Goal: Information Seeking & Learning: Learn about a topic

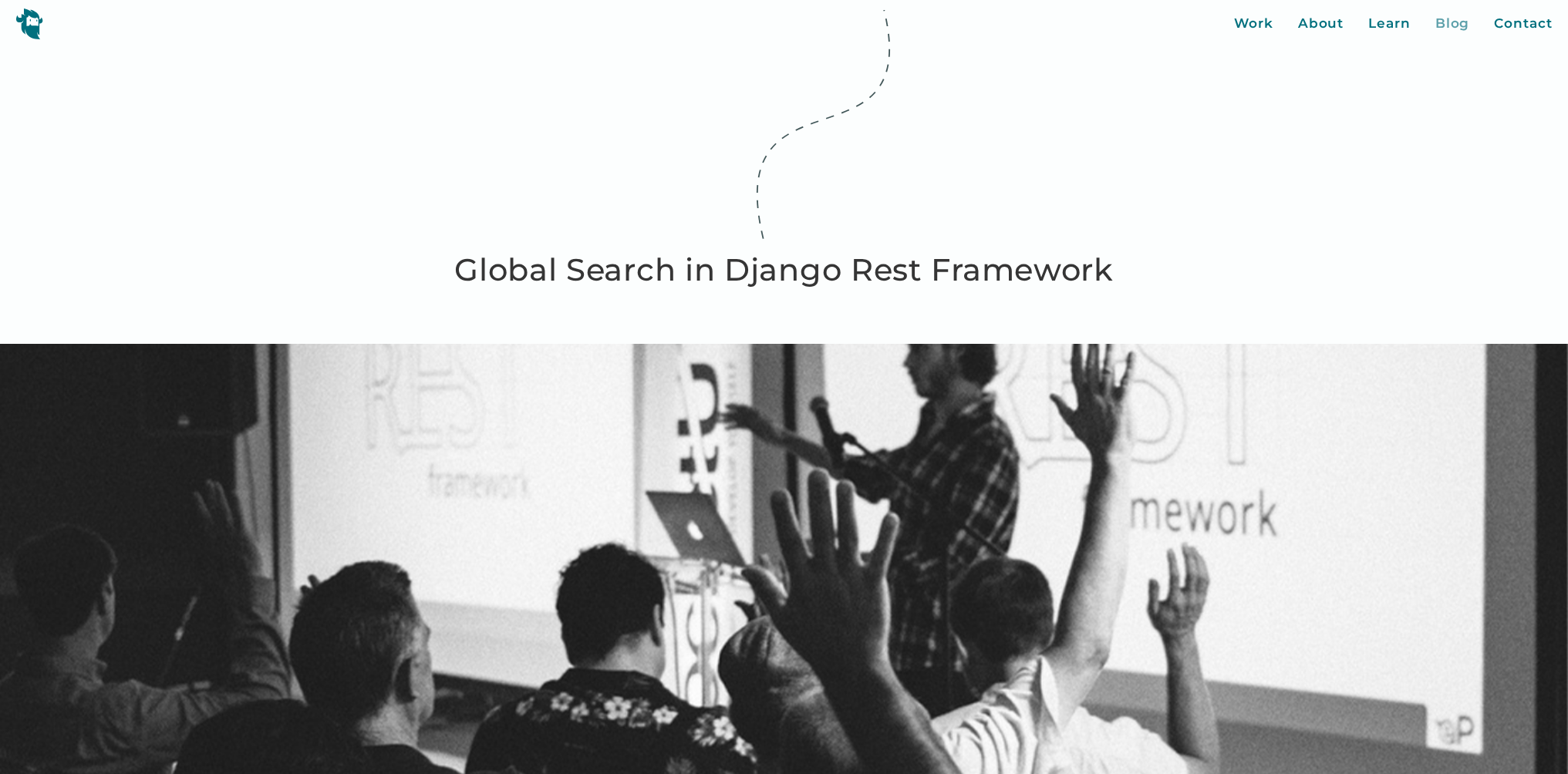
click at [1441, 28] on div "Blog" at bounding box center [1453, 24] width 35 height 20
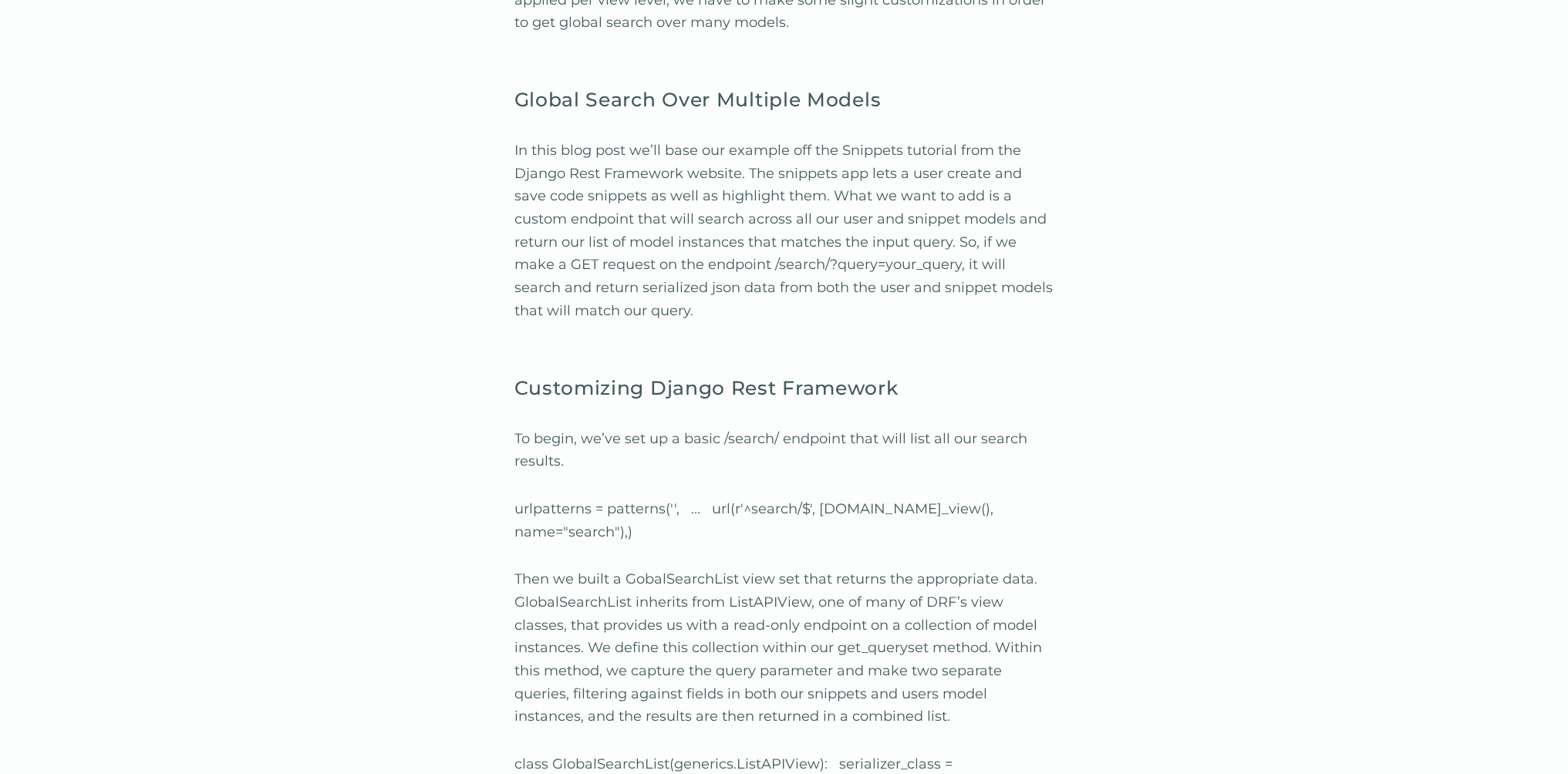
scroll to position [1421, 0]
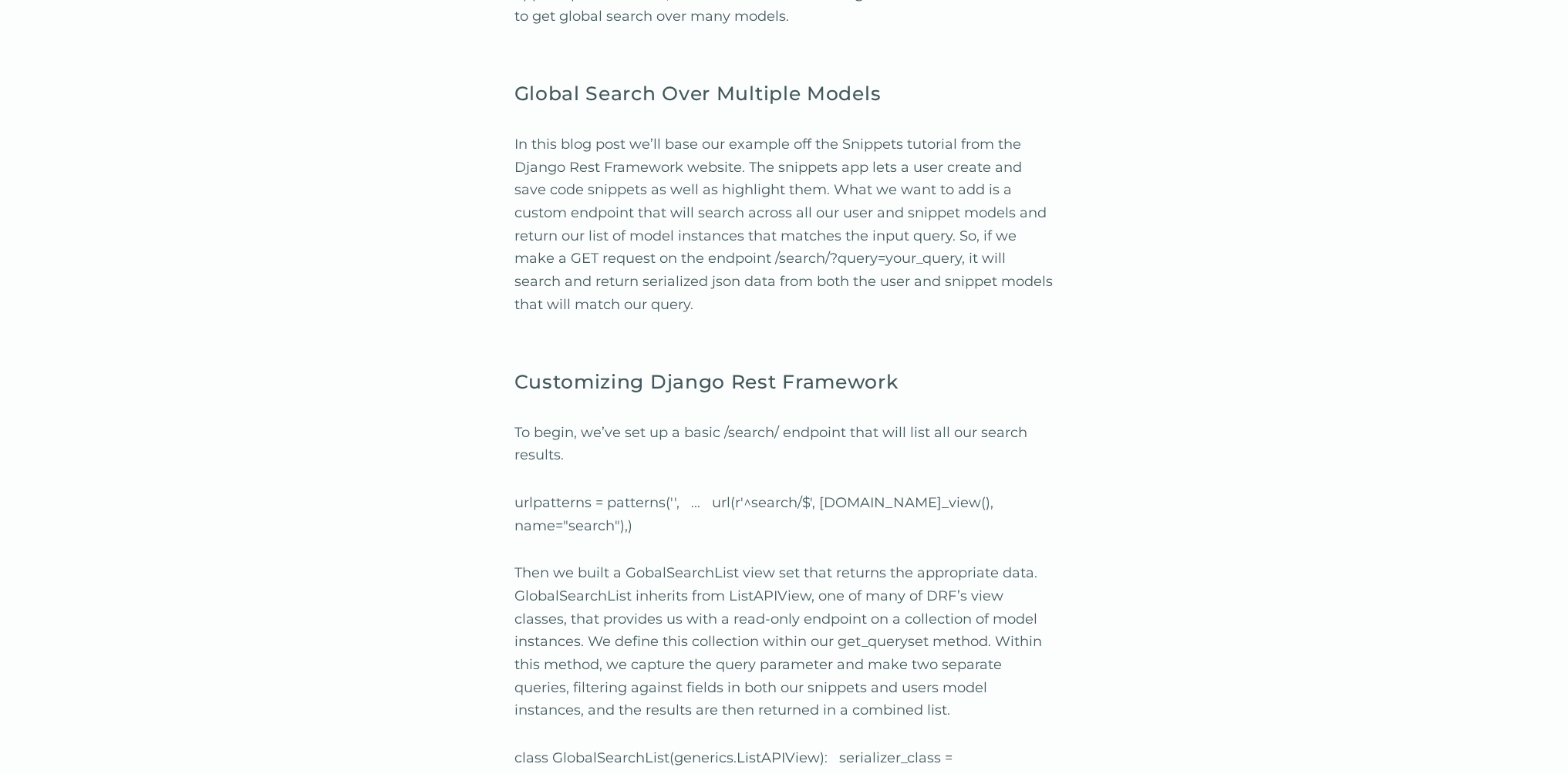
click at [386, 489] on div "For example, let's say you have a user model and you want to search for a user …" at bounding box center [784, 515] width 1568 height 1905
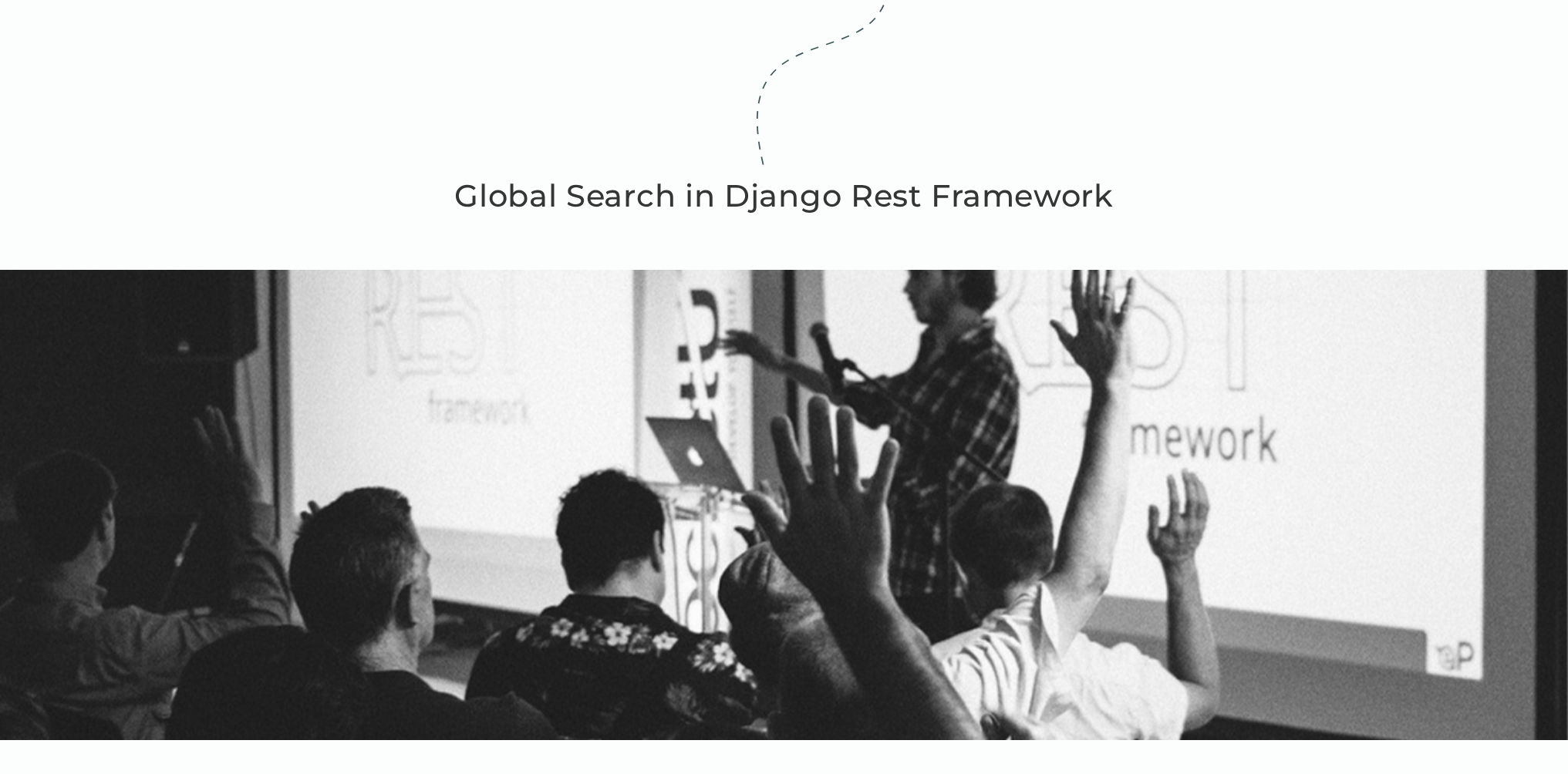
scroll to position [0, 0]
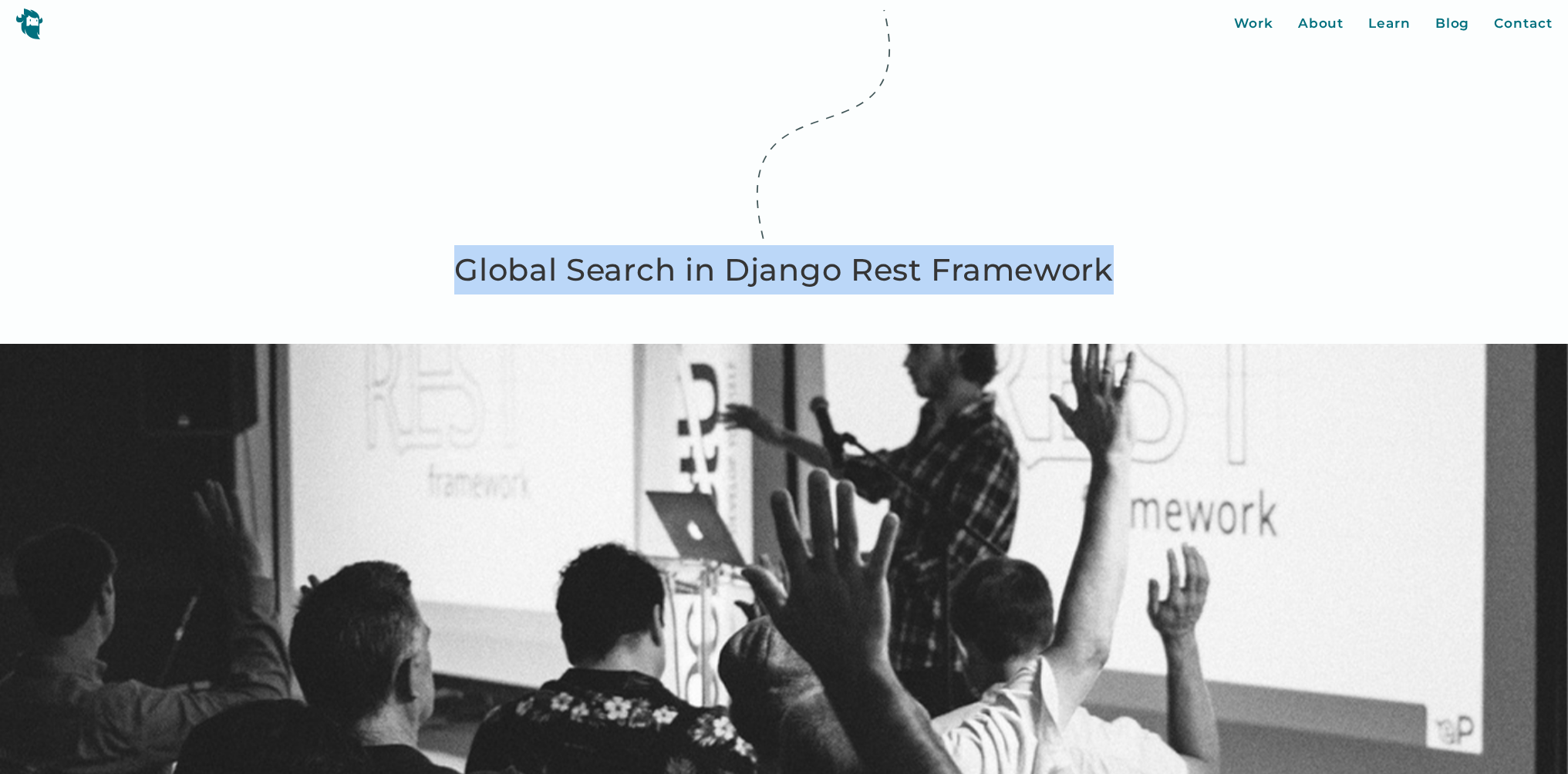
drag, startPoint x: 436, startPoint y: 277, endPoint x: 1136, endPoint y: 266, distance: 700.1
copy h1 "Global Search in Django Rest Framework"
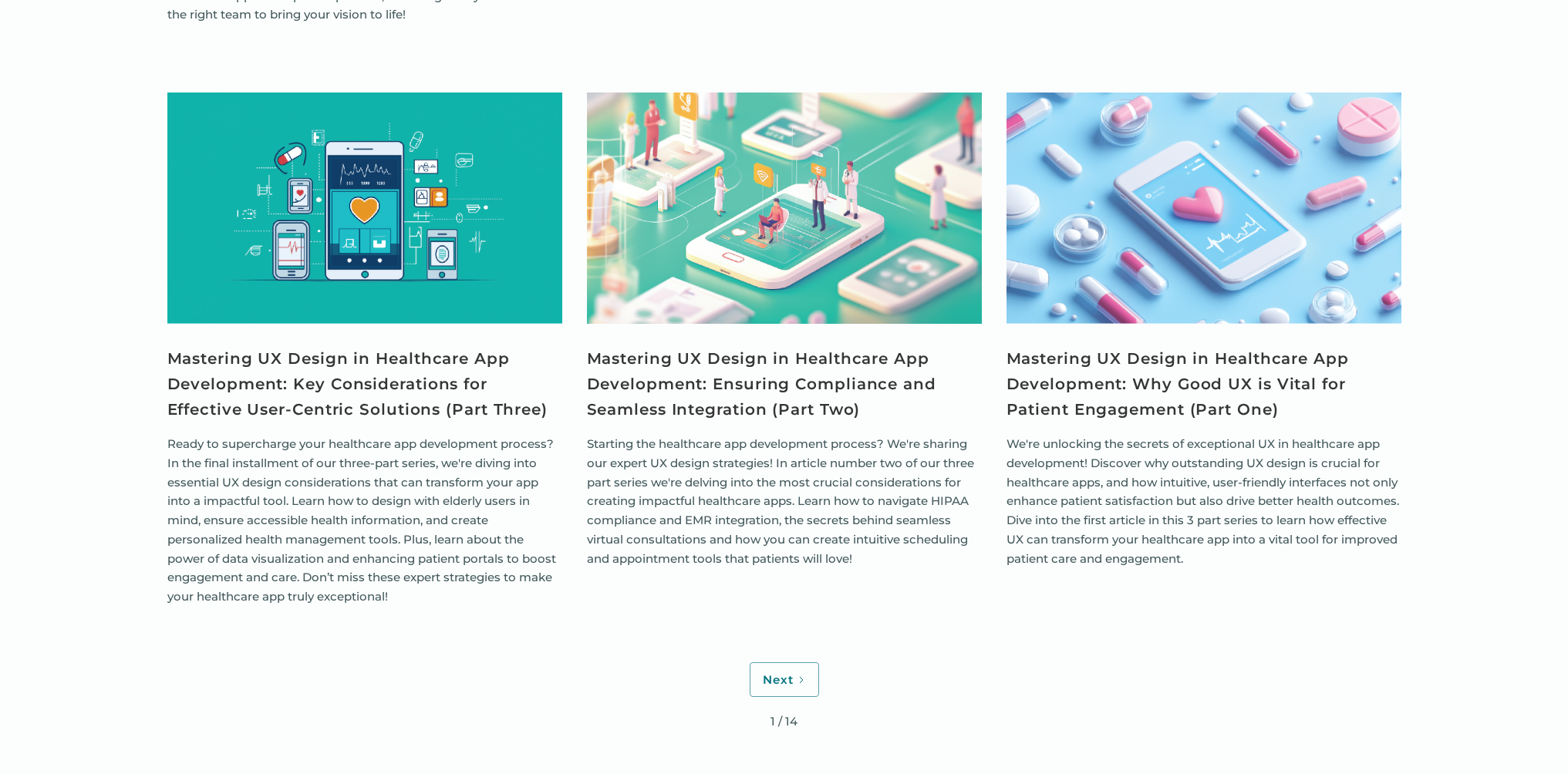
scroll to position [5648, 0]
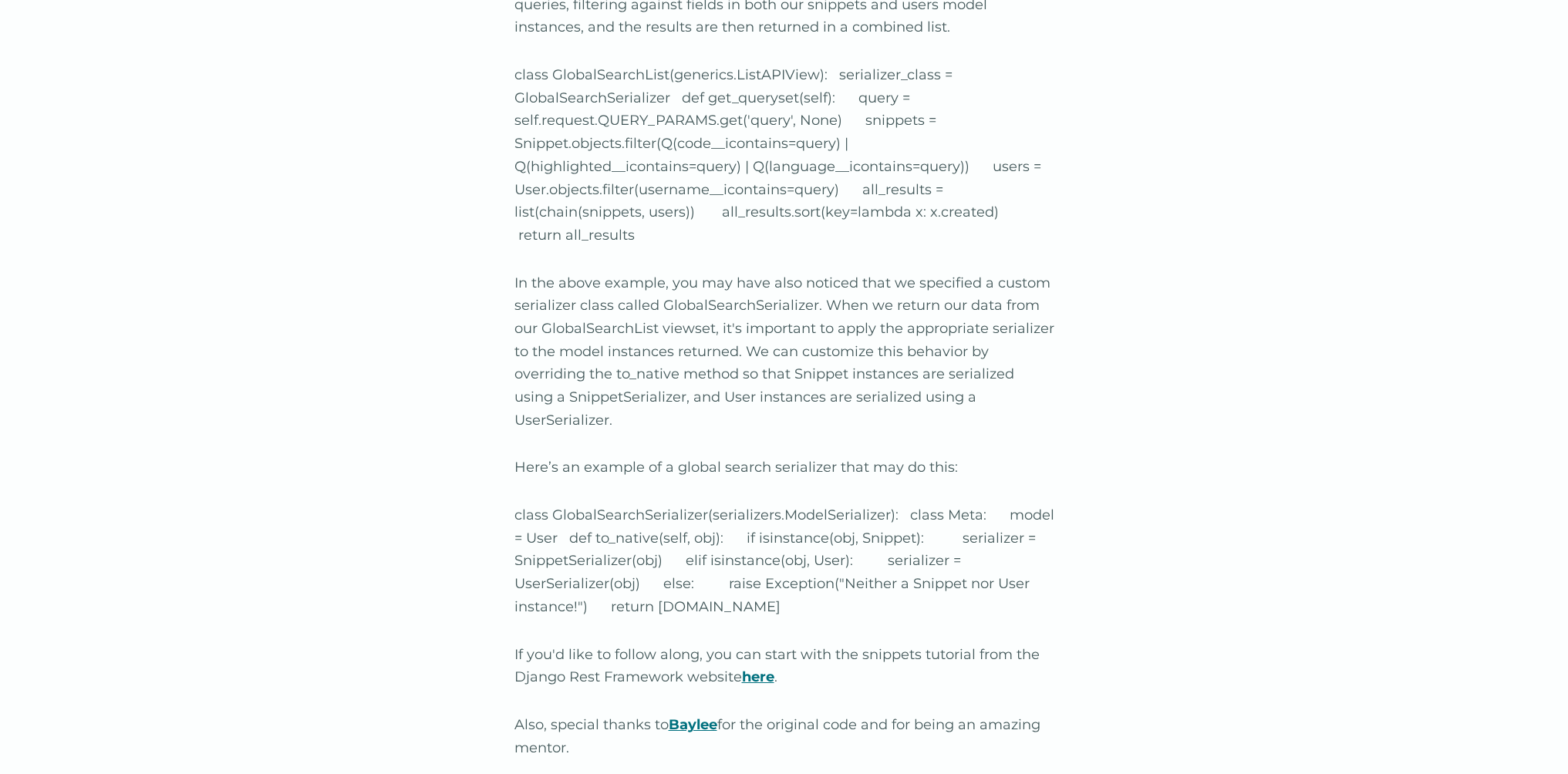
scroll to position [2089, 0]
